Goal: Get advice/opinions: Seek recommendations, viewpoints, or guidance from others

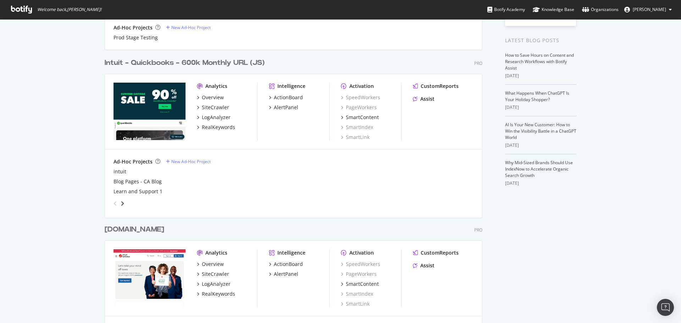
scroll to position [142, 0]
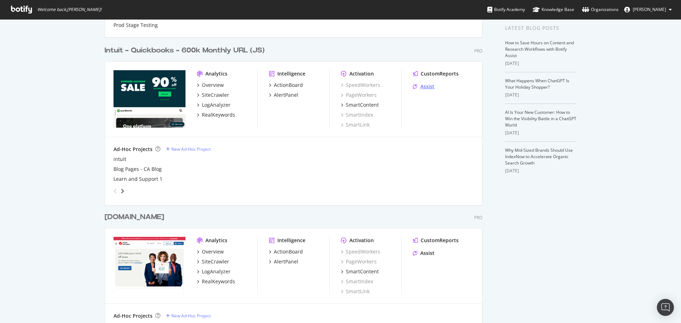
click at [423, 85] on div "Assist" at bounding box center [427, 86] width 14 height 7
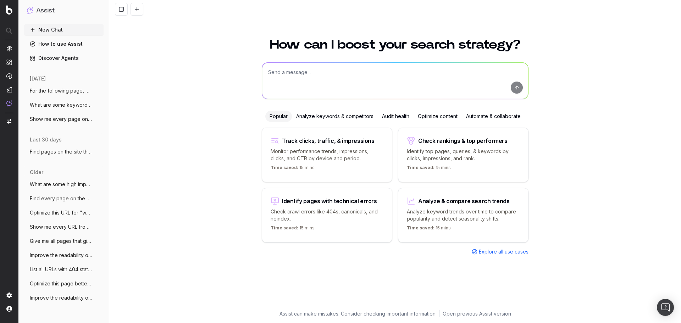
click at [439, 116] on div "Optimize content" at bounding box center [437, 116] width 48 height 11
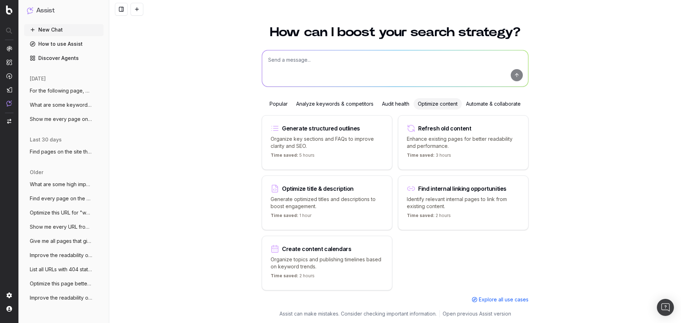
click at [434, 132] on div "Refresh old content Enhance existing pages for better readability and performan…" at bounding box center [463, 142] width 130 height 55
type textarea "Improve the readability of"
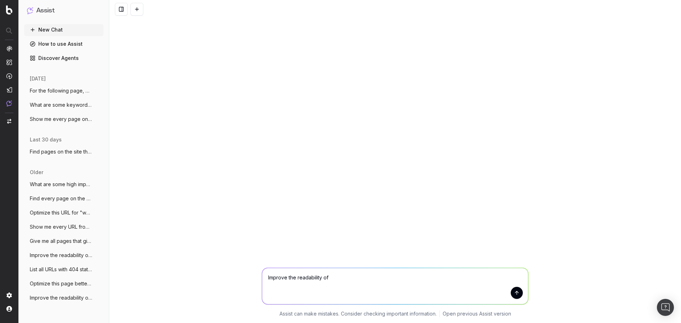
click at [54, 89] on span "For the following page, give me recommen" at bounding box center [61, 90] width 62 height 7
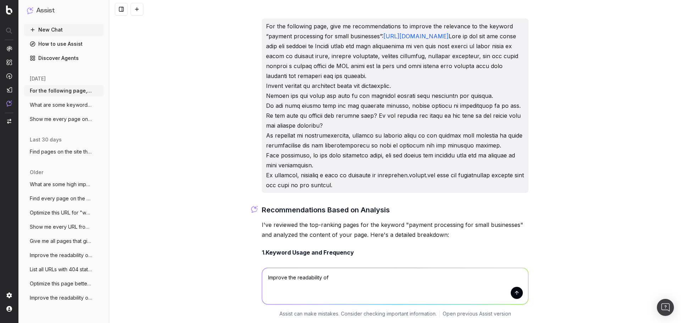
drag, startPoint x: 324, startPoint y: 197, endPoint x: 255, endPoint y: 17, distance: 192.9
click at [255, 17] on div "For the following page, give me recommendations to improve the relevance to the…" at bounding box center [394, 161] width 571 height 323
copy p "For the following page, give me recommendations to improve the relevance to the…"
